Goal: Ask a question

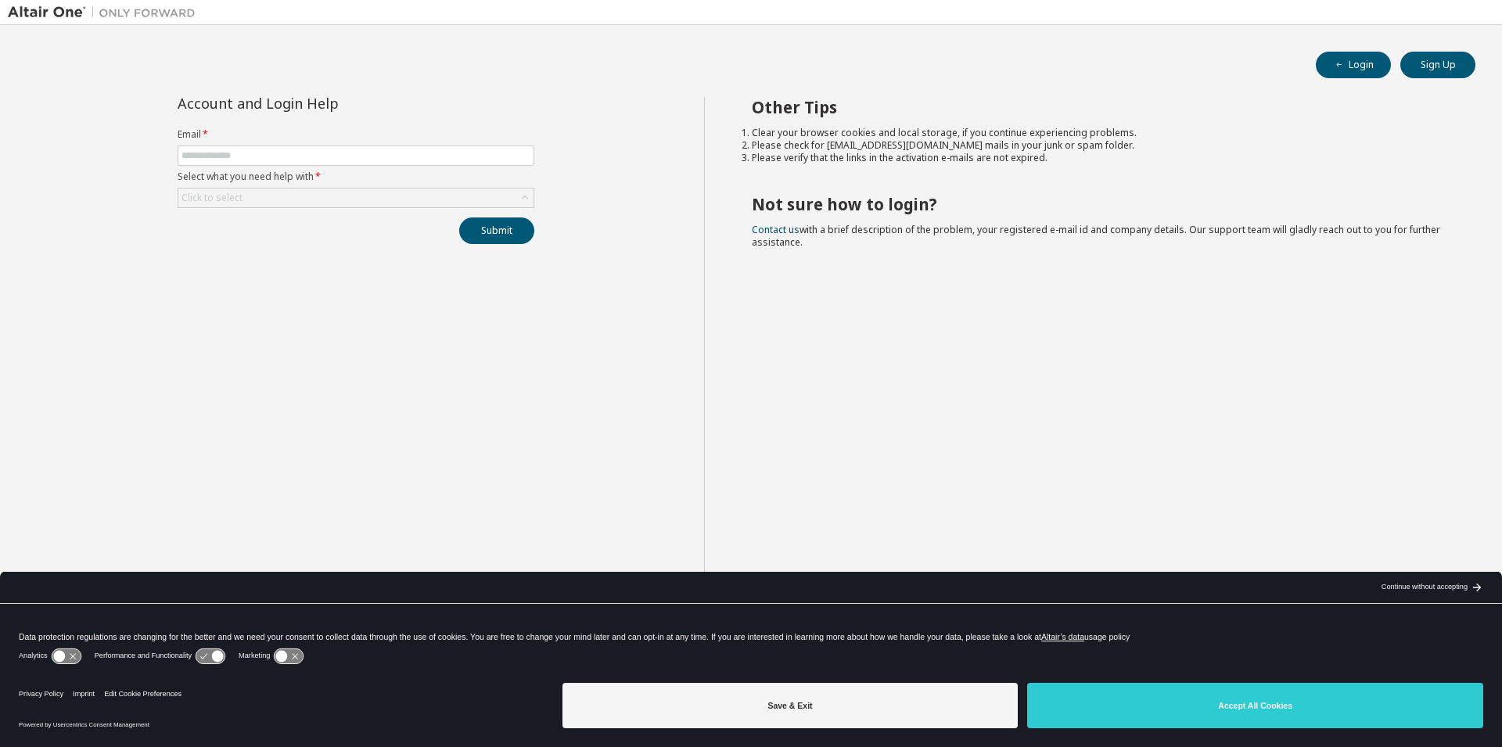
click at [358, 145] on form "Email * Select what you need help with * Click to select" at bounding box center [356, 168] width 357 height 80
click at [358, 149] on span at bounding box center [356, 156] width 357 height 20
click at [358, 153] on input "text" at bounding box center [356, 155] width 349 height 13
click at [498, 194] on div "Click to select" at bounding box center [355, 198] width 355 height 19
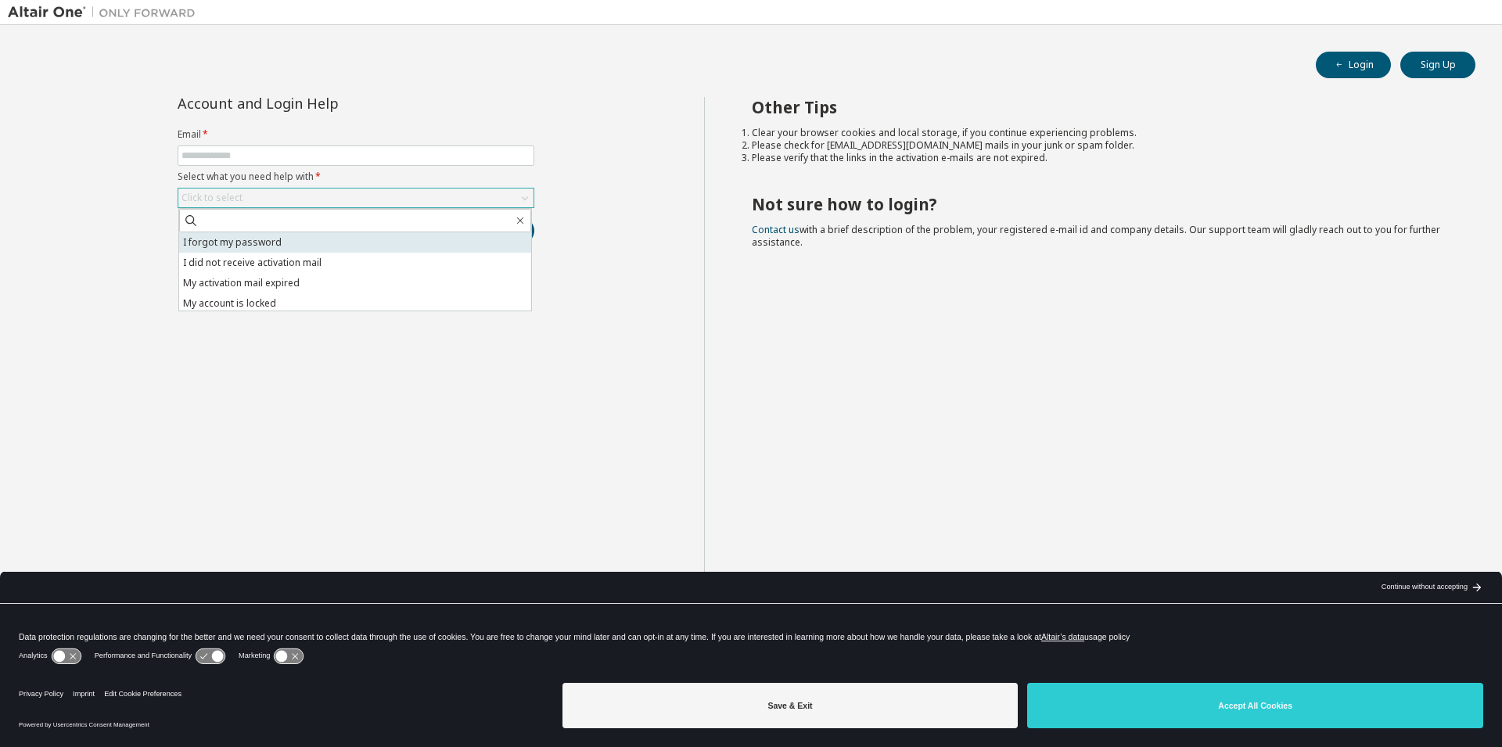
click at [325, 244] on li "I forgot my password" at bounding box center [355, 242] width 352 height 20
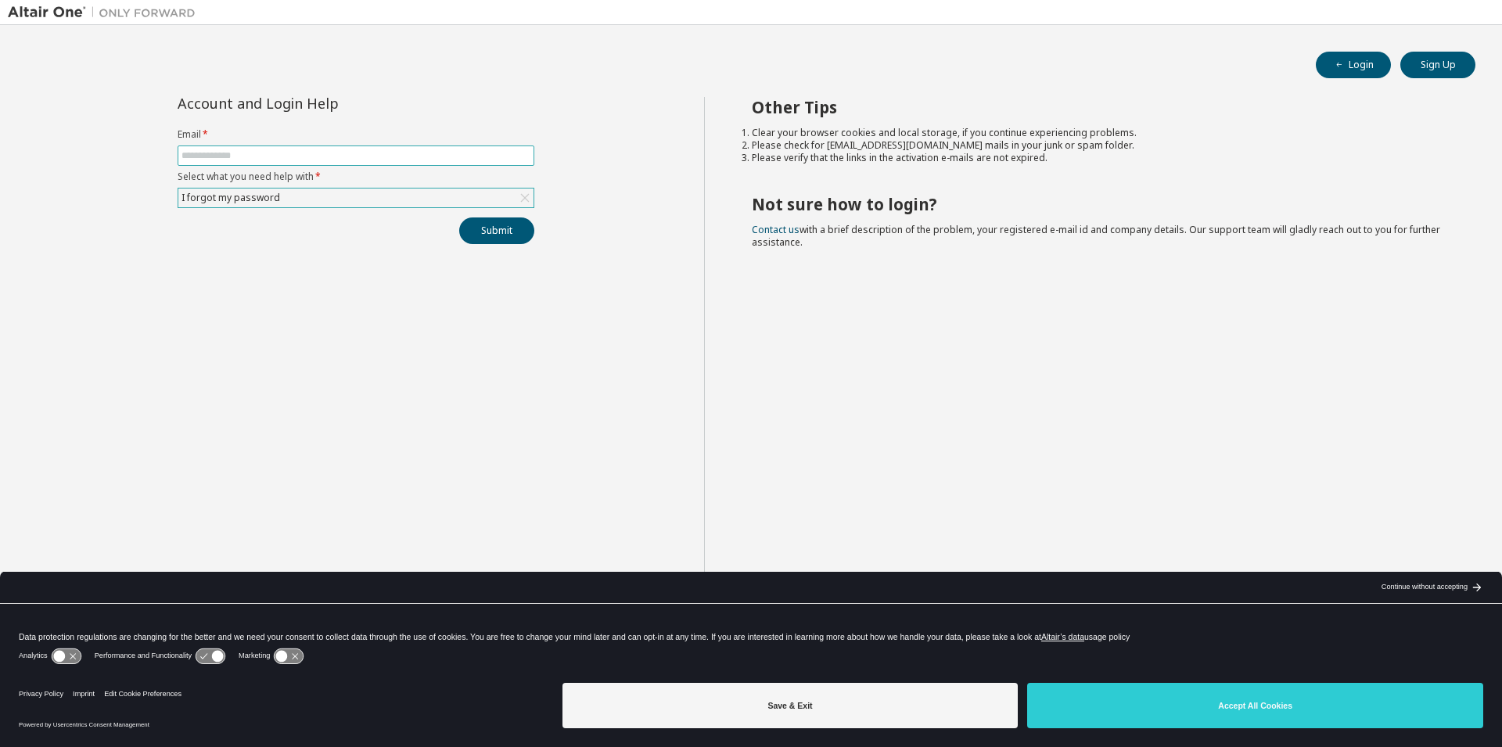
click at [286, 160] on input "text" at bounding box center [356, 155] width 349 height 13
type input "**********"
click at [495, 238] on button "Submit" at bounding box center [496, 231] width 75 height 27
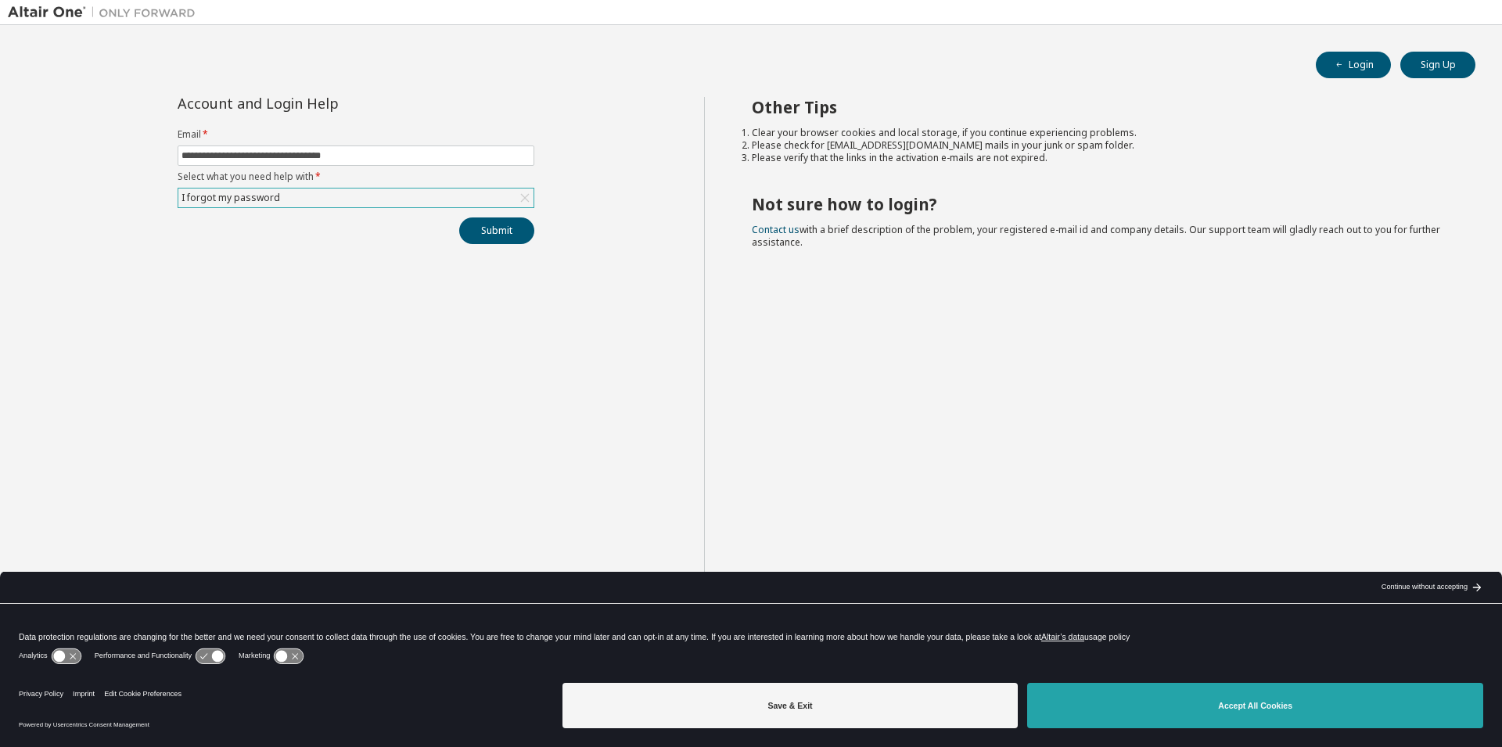
click at [1170, 707] on button "Accept All Cookies" at bounding box center [1255, 705] width 456 height 45
